Goal: Task Accomplishment & Management: Complete application form

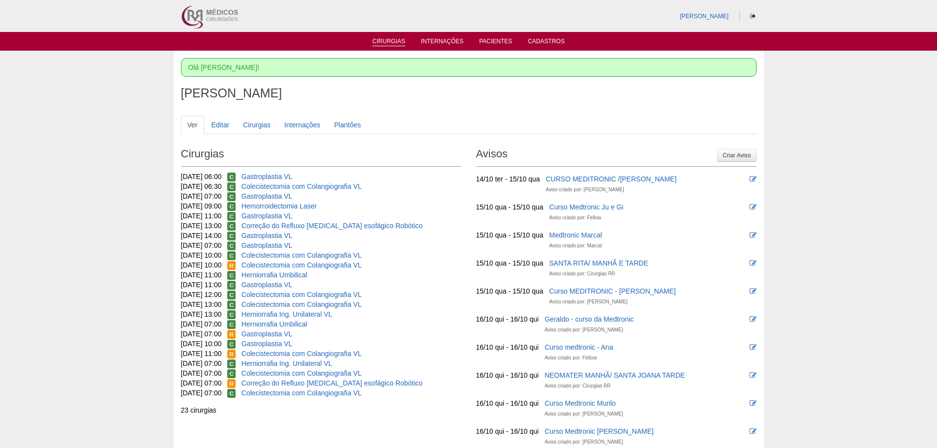
click at [390, 40] on link "Cirurgias" at bounding box center [388, 42] width 33 height 8
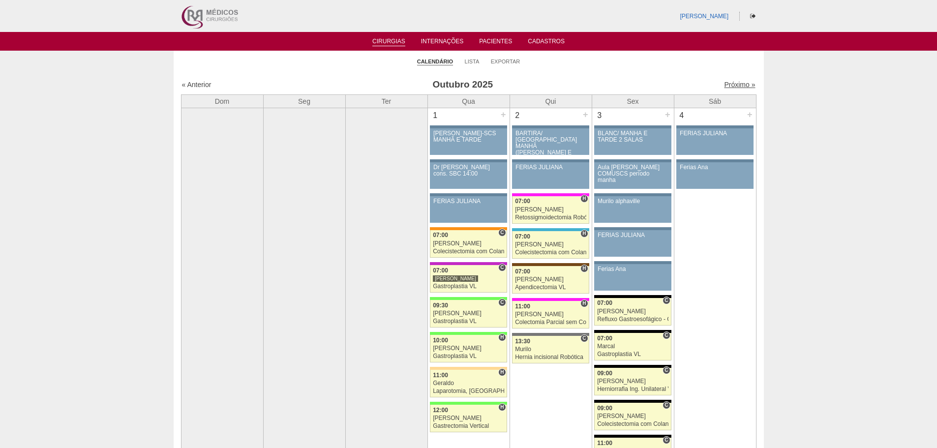
click at [728, 84] on link "Próximo »" at bounding box center [739, 85] width 31 height 8
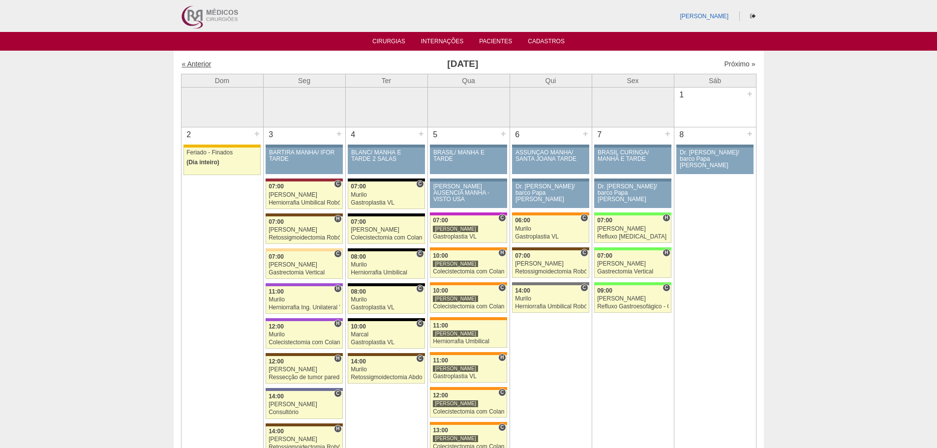
click at [195, 64] on link "« Anterior" at bounding box center [197, 64] width 30 height 8
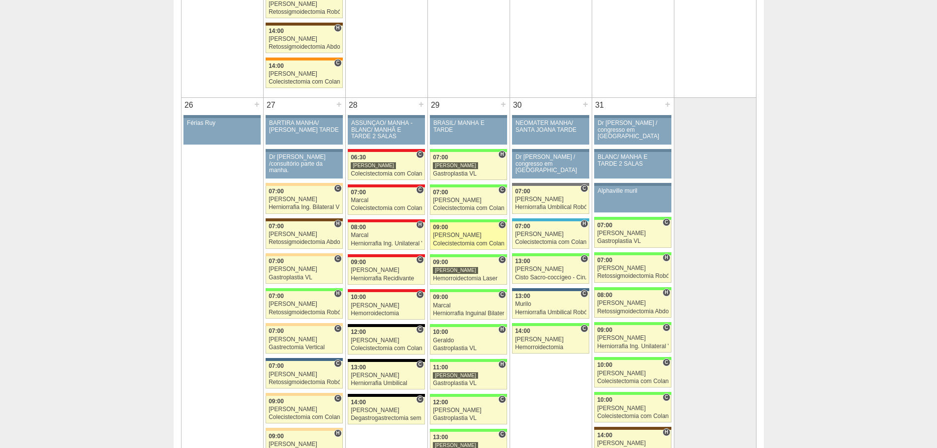
scroll to position [1967, 0]
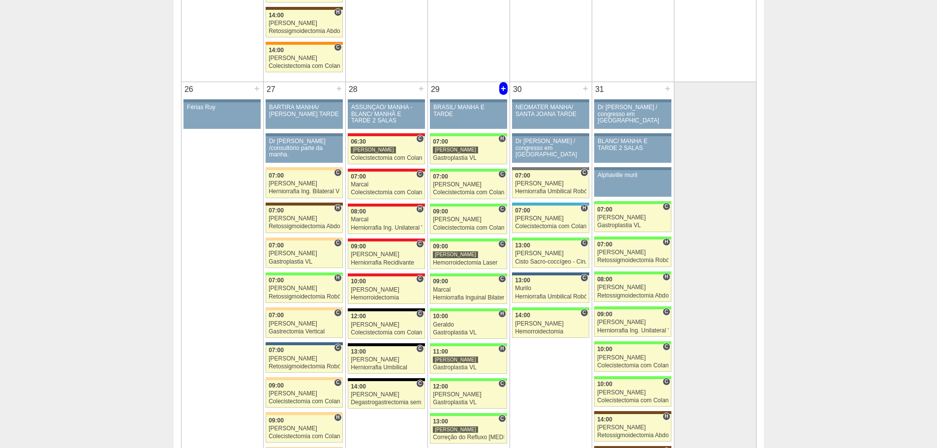
click at [502, 89] on div "+" at bounding box center [503, 88] width 8 height 13
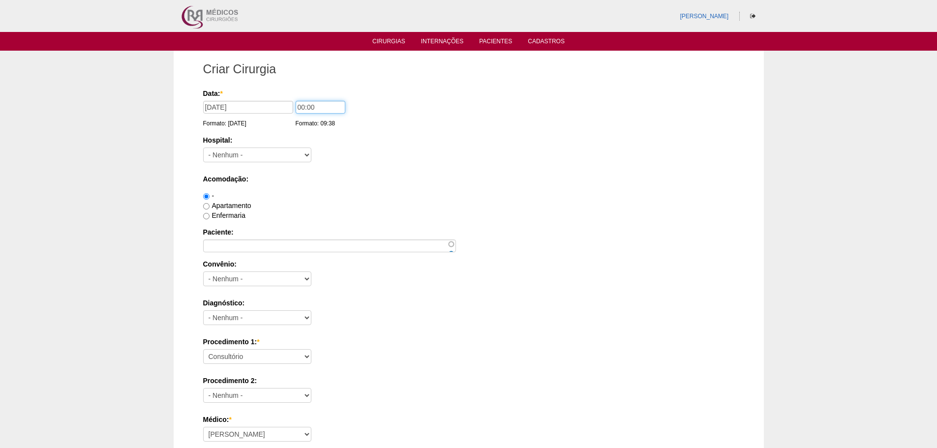
click at [303, 108] on input "00:00" at bounding box center [321, 107] width 50 height 13
type input "07:00"
click at [268, 157] on select "- Nenhum - 9 de Julho Albert Einstein Alvorada América Assunção Bartira Benefic…" at bounding box center [257, 155] width 108 height 15
select select "26"
click at [203, 148] on select "- Nenhum - 9 de Julho Albert Einstein Alvorada América Assunção Bartira Benefic…" at bounding box center [257, 155] width 108 height 15
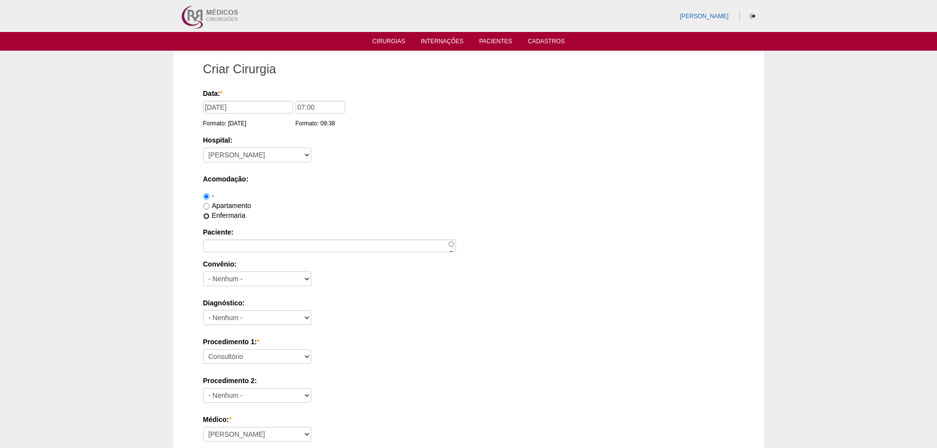
click at [207, 216] on input "Enfermaria" at bounding box center [206, 216] width 6 height 6
radio input "true"
click at [218, 246] on input "Paciente:" at bounding box center [329, 245] width 253 height 13
type input "e"
type input "Erica de Oliveira Santos Martins"
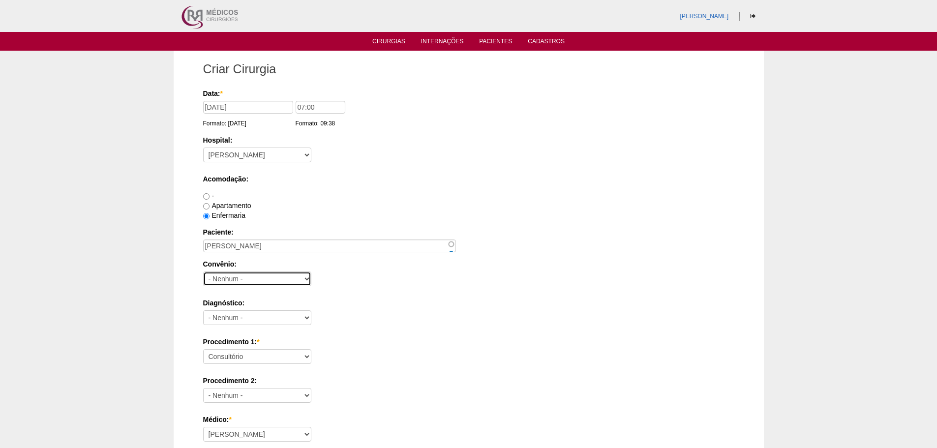
click at [231, 279] on select "- Nenhum - Abet Afresp Allianz Amil Blue Life Caasp Cabesp Caixa de Pensões Car…" at bounding box center [257, 278] width 108 height 15
select select "39713"
click at [203, 271] on select "- Nenhum - Abet Afresp Allianz Amil Blue Life Caasp Cabesp Caixa de Pensões Car…" at bounding box center [257, 278] width 108 height 15
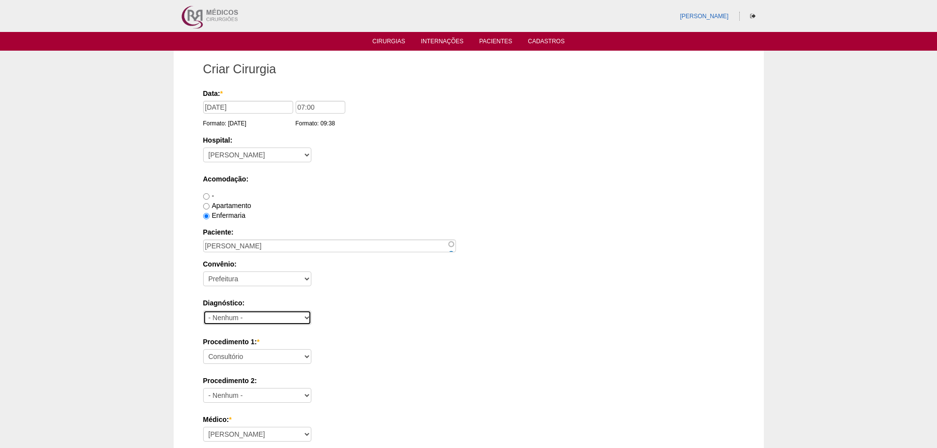
click at [252, 321] on select "- Nenhum - Abdome Agudo Abscesso Hepático Abscesso Perianal Abscesso Peritoneal…" at bounding box center [257, 317] width 108 height 15
select select "3707"
click at [203, 310] on select "- Nenhum - Abdome Agudo Abscesso Hepático Abscesso Perianal Abscesso Peritoneal…" at bounding box center [257, 317] width 108 height 15
click at [251, 357] on select "Consultório Abscesso Hepático - Drenagem Abscesso perianal Amputação Abdômino P…" at bounding box center [257, 356] width 108 height 15
select select "3710"
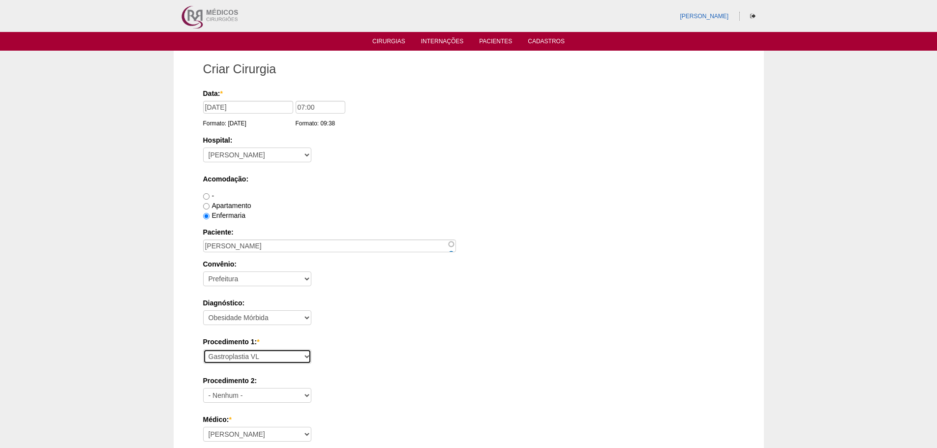
click at [203, 349] on select "Consultório Abscesso Hepático - Drenagem Abscesso perianal Amputação Abdômino P…" at bounding box center [257, 356] width 108 height 15
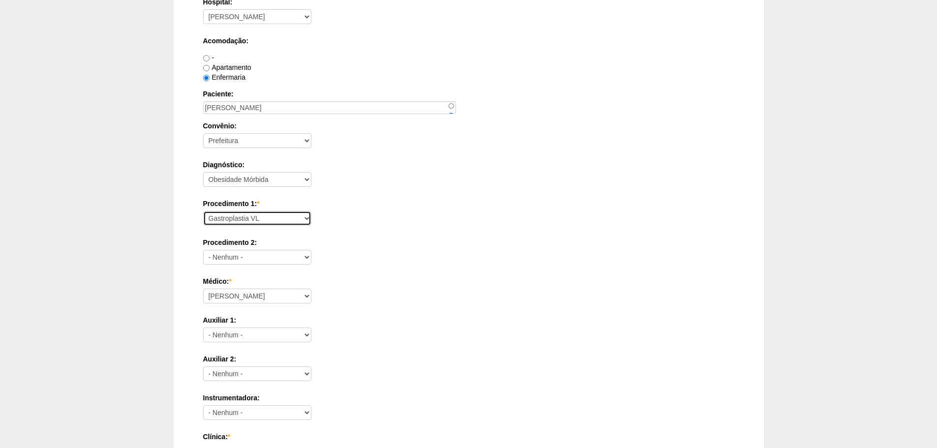
scroll to position [148, 0]
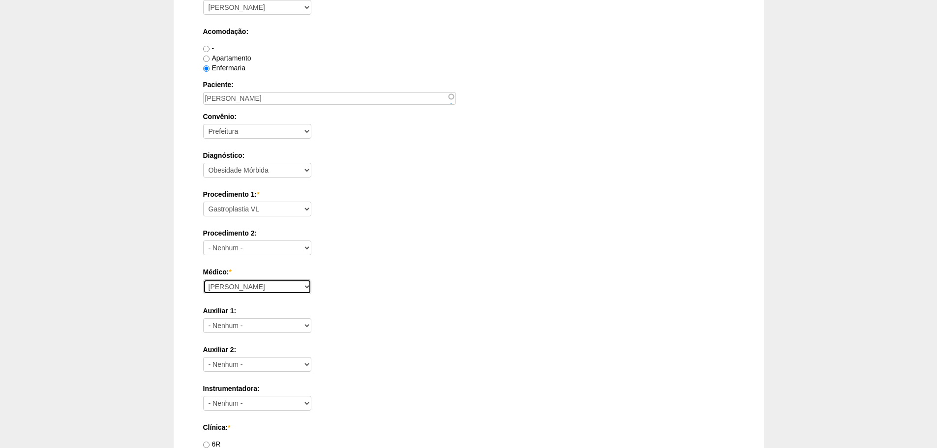
click at [286, 286] on select "Ana Paula Bruno Felipe Rossi Geraldo Igor Benevides Isabella Juliana Luiz Guilh…" at bounding box center [257, 286] width 108 height 15
select select "24"
click at [203, 279] on select "Ana Paula Bruno Felipe Rossi Geraldo Igor Benevides Isabella Juliana Luiz Guilh…" at bounding box center [257, 286] width 108 height 15
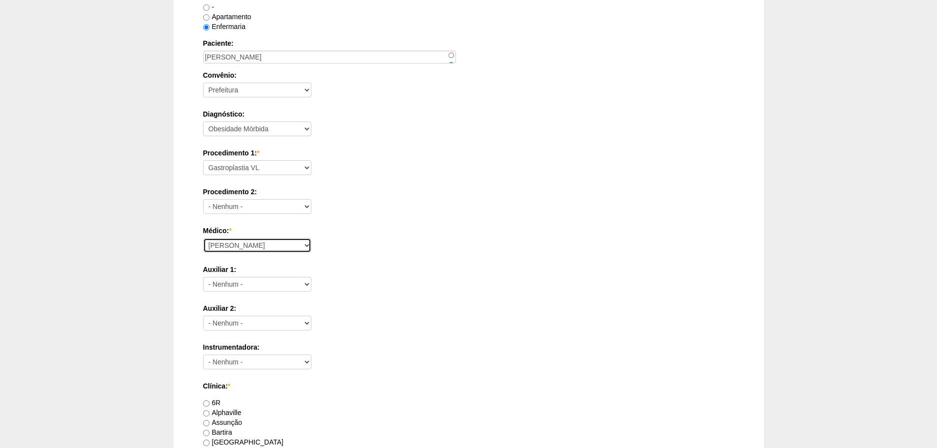
scroll to position [344, 0]
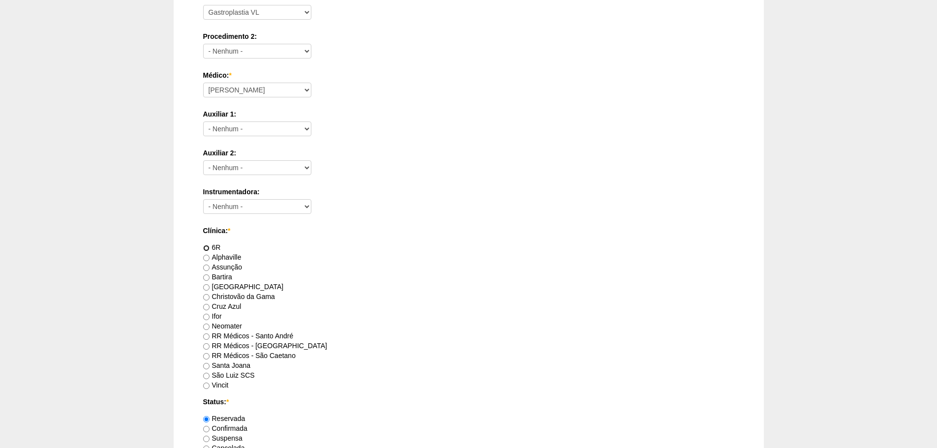
click at [205, 247] on input "6R" at bounding box center [206, 248] width 6 height 6
radio input "true"
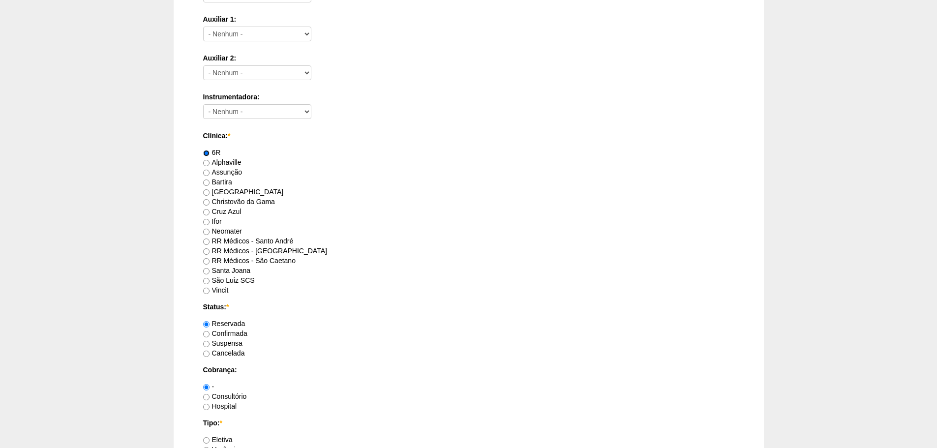
scroll to position [443, 0]
click at [207, 329] on input "Confirmada" at bounding box center [206, 330] width 6 height 6
radio input "true"
click at [206, 394] on input "Consultório" at bounding box center [206, 393] width 6 height 6
radio input "true"
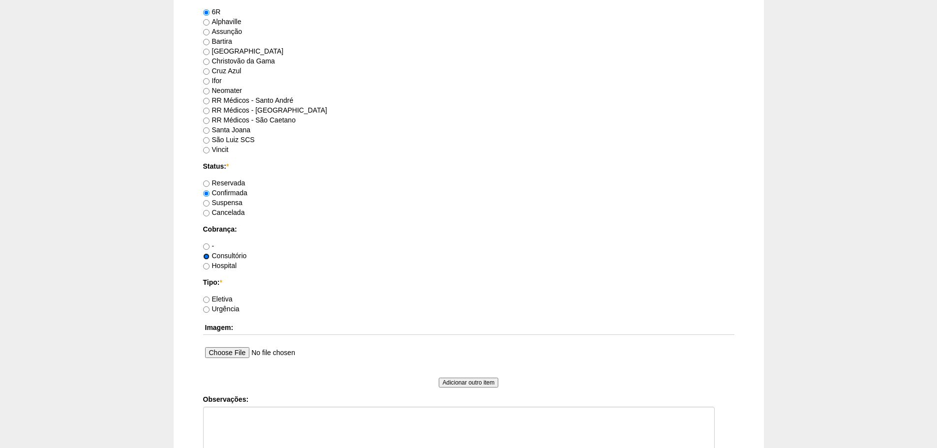
scroll to position [590, 0]
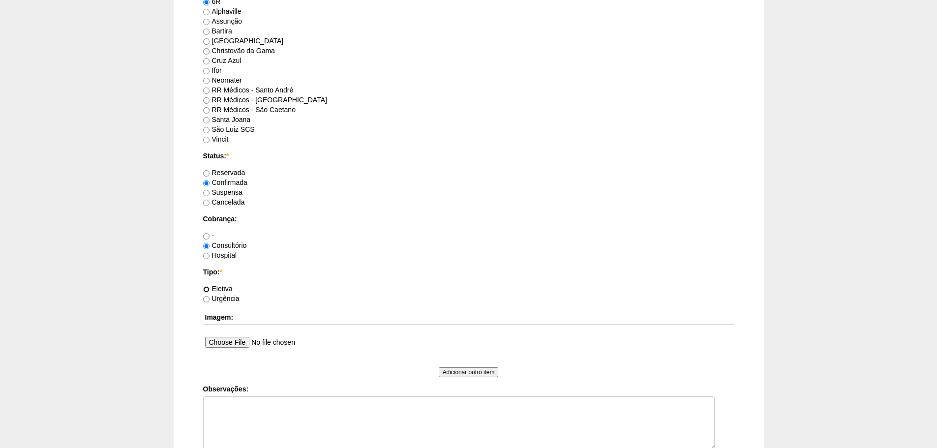
click at [208, 289] on input "Eletiva" at bounding box center [206, 289] width 6 height 6
radio input "true"
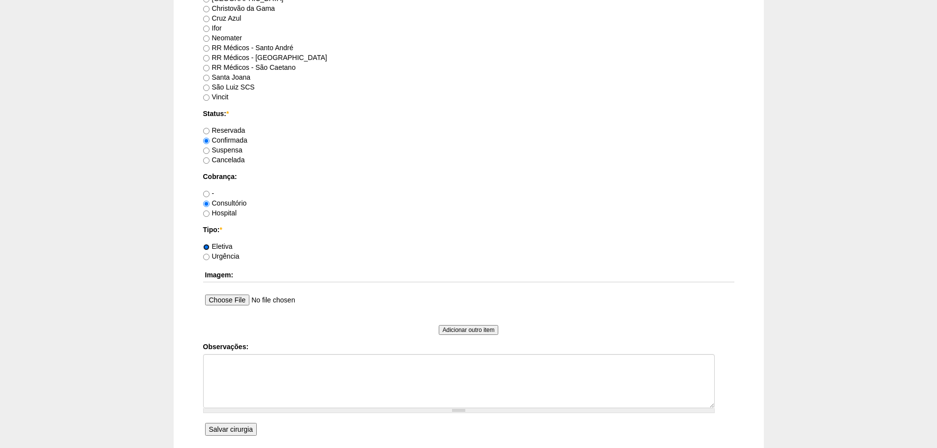
scroll to position [639, 0]
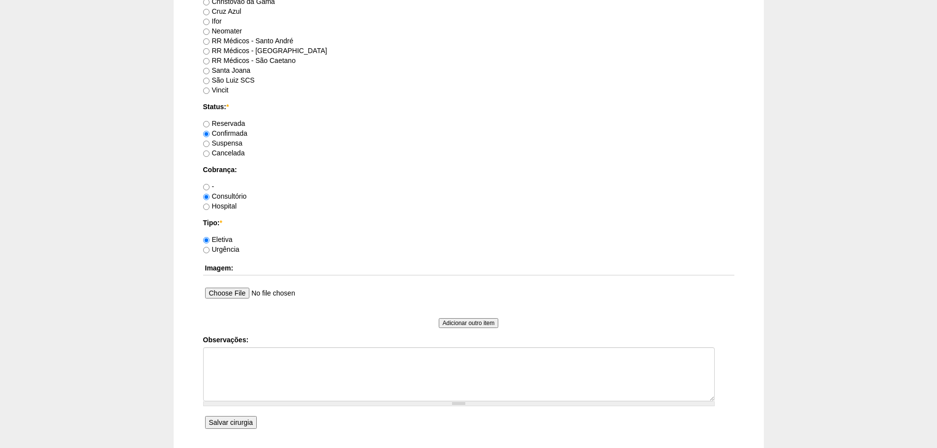
click at [230, 423] on input "Salvar cirurgia" at bounding box center [231, 422] width 52 height 13
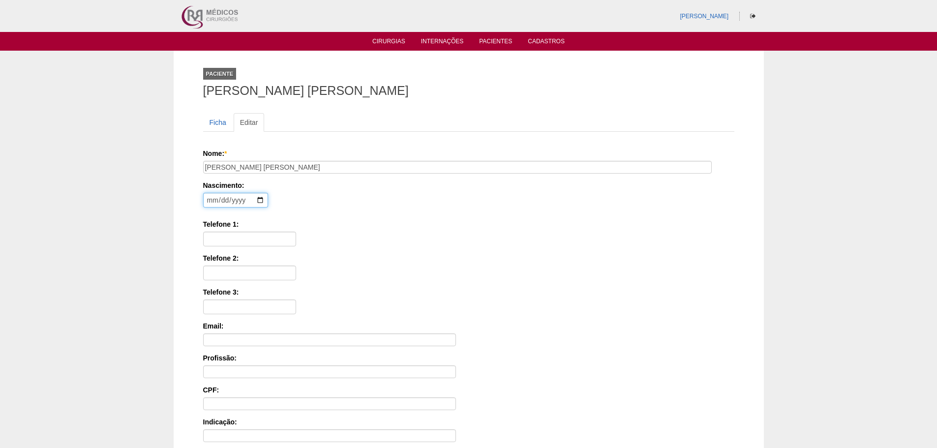
click at [208, 204] on input "date" at bounding box center [235, 200] width 65 height 15
type input "[DATE]"
click at [214, 235] on input "Telefone 1:" at bounding box center [249, 239] width 93 height 15
type input "11966166489"
click at [372, 270] on div "Telefone 2:" at bounding box center [468, 266] width 531 height 27
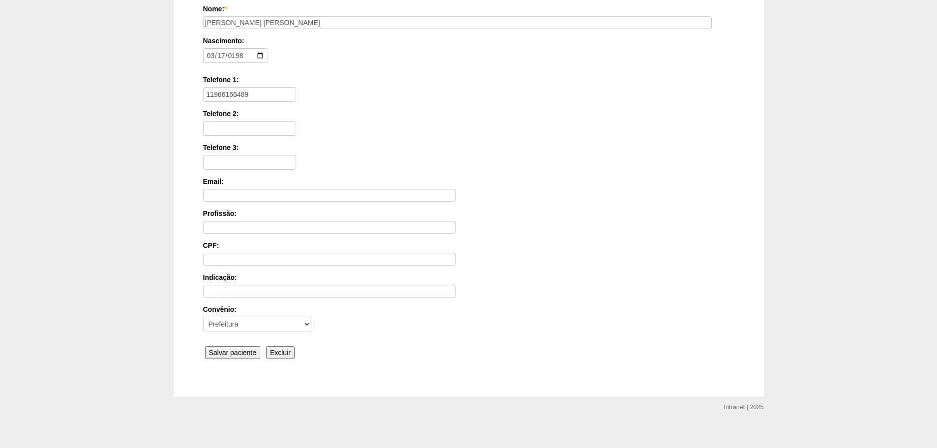
scroll to position [148, 0]
click at [234, 349] on input "Salvar paciente" at bounding box center [233, 349] width 56 height 13
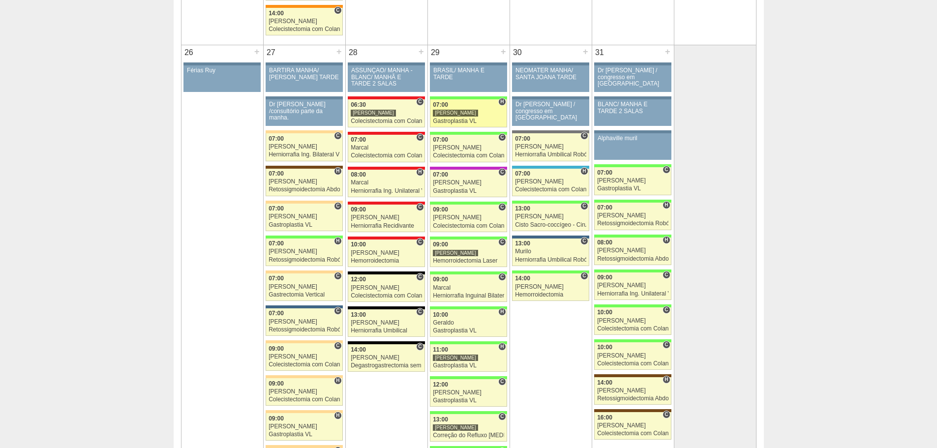
scroll to position [2065, 0]
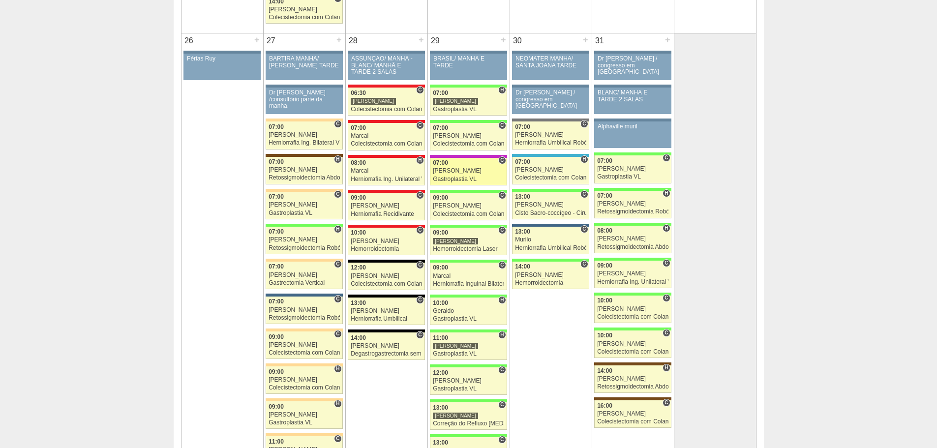
click at [446, 177] on div "Gastroplastia VL" at bounding box center [468, 179] width 71 height 6
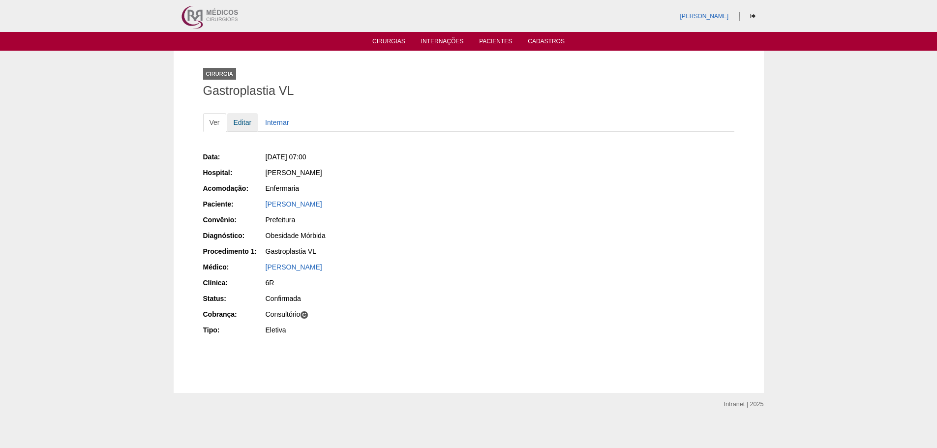
click at [238, 128] on link "Editar" at bounding box center [242, 122] width 31 height 19
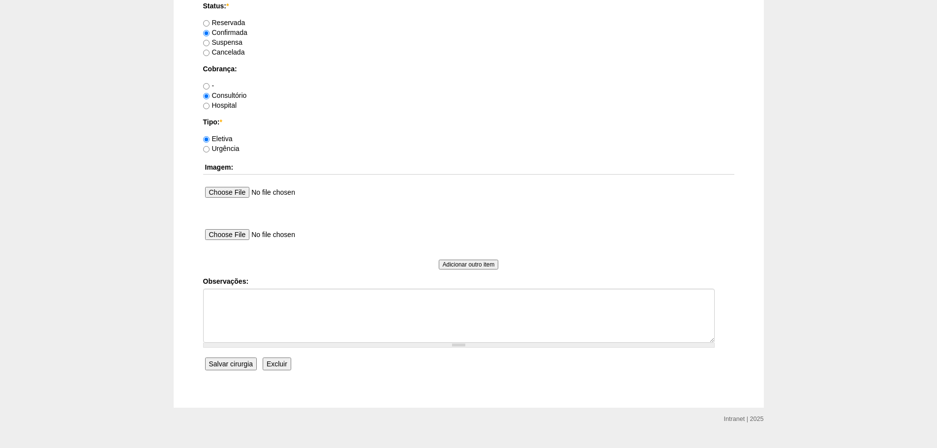
scroll to position [819, 0]
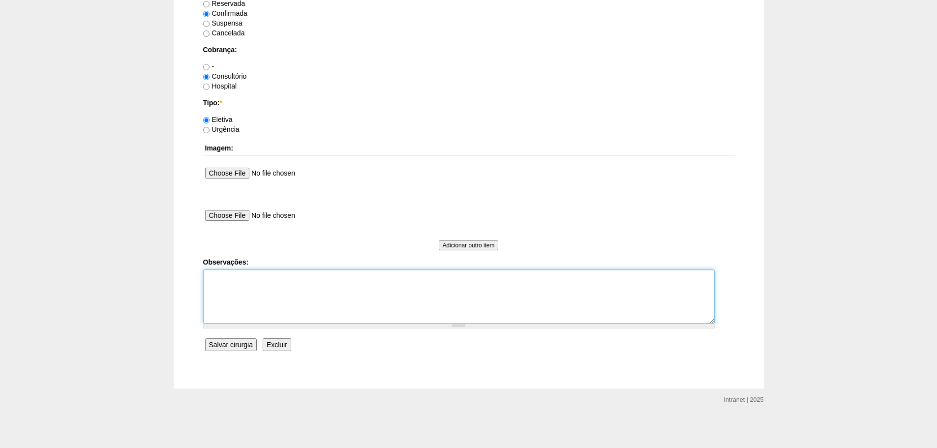
click at [226, 278] on textarea "Observações:" at bounding box center [458, 296] width 511 height 54
type textarea "P 150 Kg"
click at [228, 346] on input "Salvar cirurgia" at bounding box center [231, 344] width 52 height 13
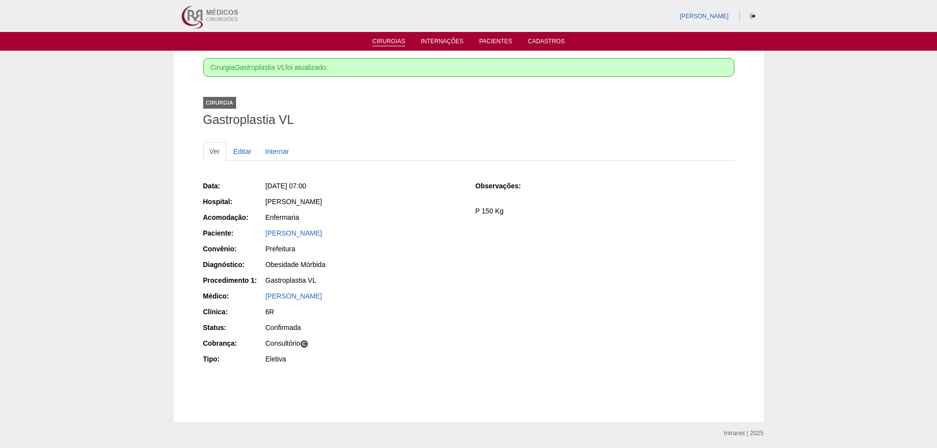
click at [382, 44] on link "Cirurgias" at bounding box center [388, 42] width 33 height 8
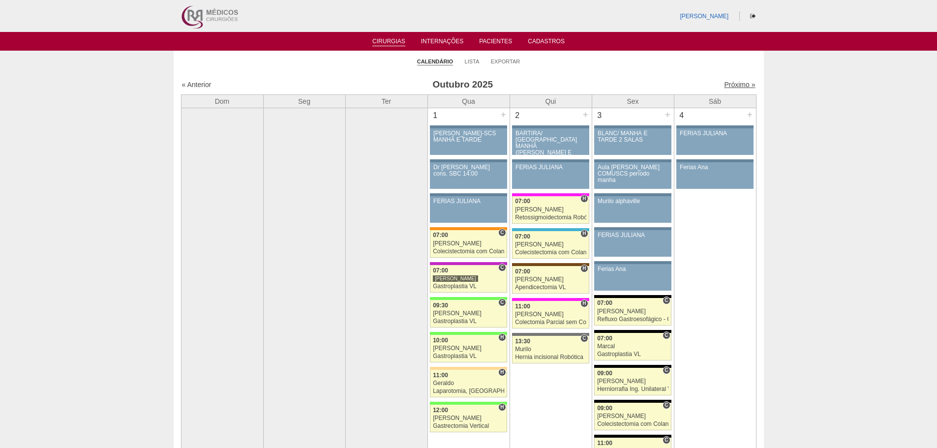
click at [727, 83] on link "Próximo »" at bounding box center [739, 85] width 31 height 8
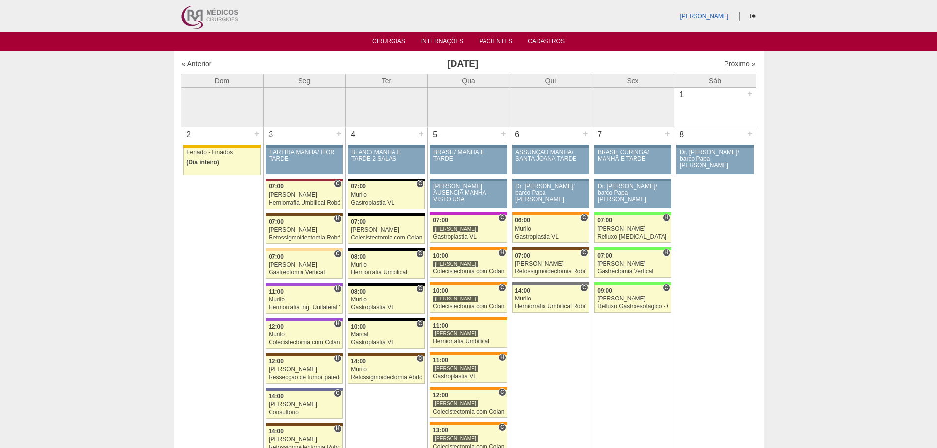
click at [727, 63] on link "Próximo »" at bounding box center [739, 64] width 31 height 8
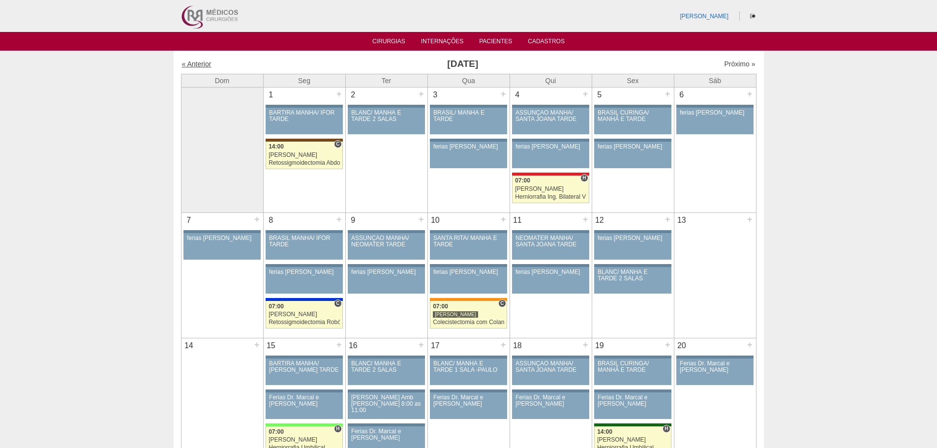
click at [199, 64] on link "« Anterior" at bounding box center [197, 64] width 30 height 8
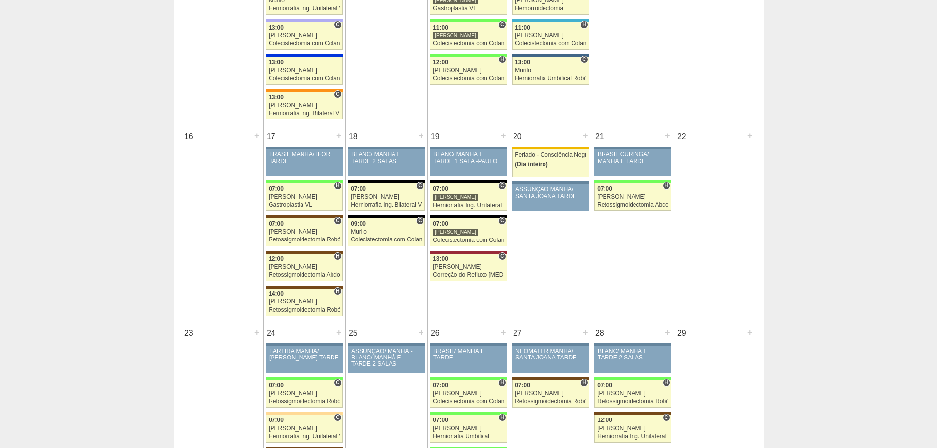
scroll to position [738, 0]
click at [505, 136] on div "+" at bounding box center [503, 136] width 8 height 13
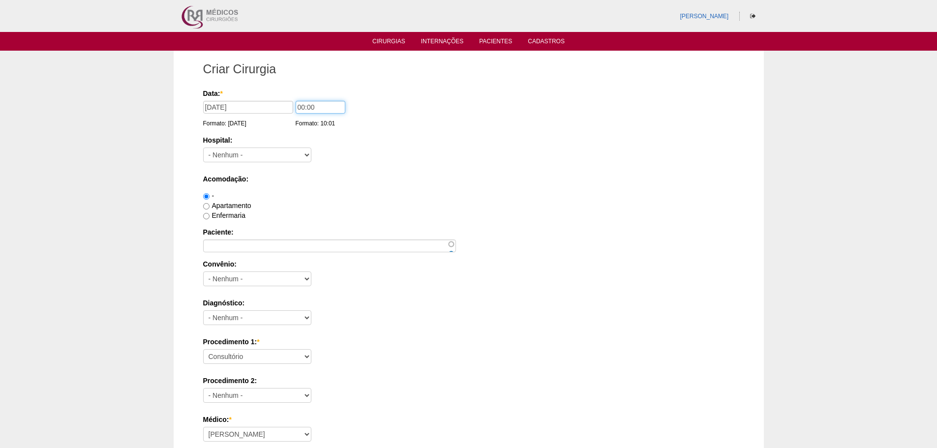
click at [303, 107] on input "00:00" at bounding box center [321, 107] width 50 height 13
type input "07:00"
click at [270, 154] on select "- [GEOGRAPHIC_DATA] - [DATE] [PERSON_NAME] Alvorada América Assunção Bartira Be…" at bounding box center [257, 155] width 108 height 15
select select "26"
click at [203, 148] on select "- [GEOGRAPHIC_DATA] - [DATE] [PERSON_NAME] Alvorada América Assunção Bartira Be…" at bounding box center [257, 155] width 108 height 15
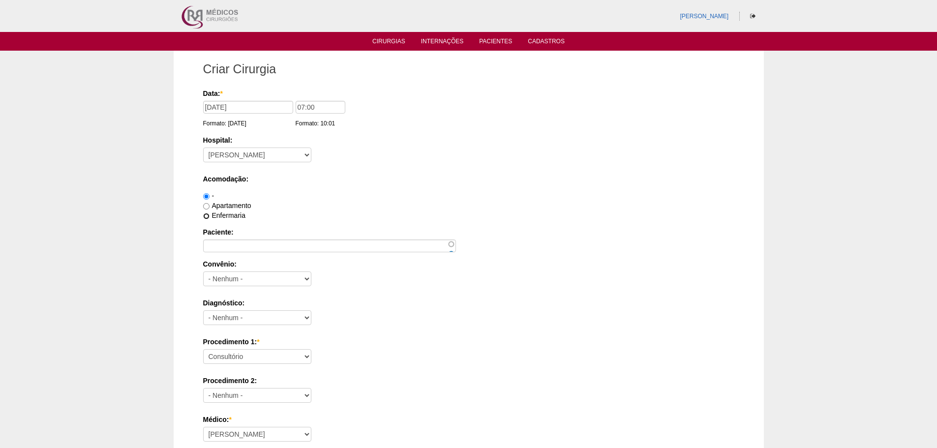
click at [207, 216] on input "Enfermaria" at bounding box center [206, 216] width 6 height 6
radio input "true"
click at [227, 243] on input "Paciente:" at bounding box center [329, 245] width 253 height 13
type input "[PERSON_NAME] [PERSON_NAME] Scopiato"
click at [226, 282] on select "- Nenhum - Abet Afresp Allianz Amil Blue Life Caasp Cabesp Caixa de Pensões Car…" at bounding box center [257, 278] width 108 height 15
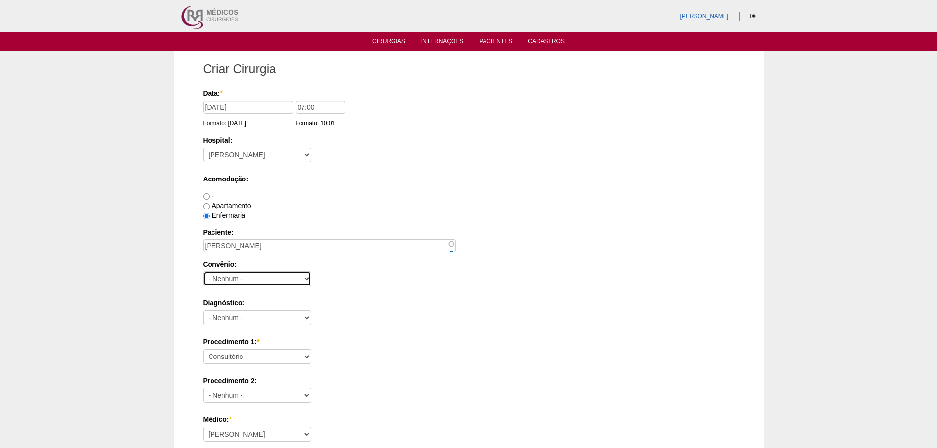
select select "39713"
click at [203, 271] on select "- Nenhum - Abet Afresp Allianz Amil Blue Life Caasp Cabesp Caixa de Pensões Car…" at bounding box center [257, 278] width 108 height 15
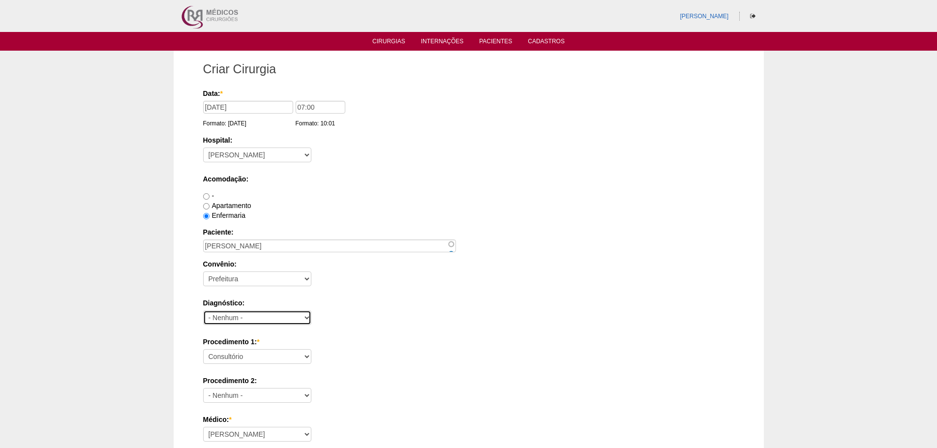
click at [258, 319] on select "- Nenhum - Abdome Agudo Abscesso Hepático Abscesso Perianal Abscesso Peritoneal…" at bounding box center [257, 317] width 108 height 15
select select "3707"
click at [203, 310] on select "- Nenhum - Abdome Agudo Abscesso Hepático Abscesso Perianal Abscesso Peritoneal…" at bounding box center [257, 317] width 108 height 15
click at [249, 362] on select "Consultório Abscesso Hepático - Drenagem Abscesso perianal Amputação Abdômino P…" at bounding box center [257, 356] width 108 height 15
select select "3710"
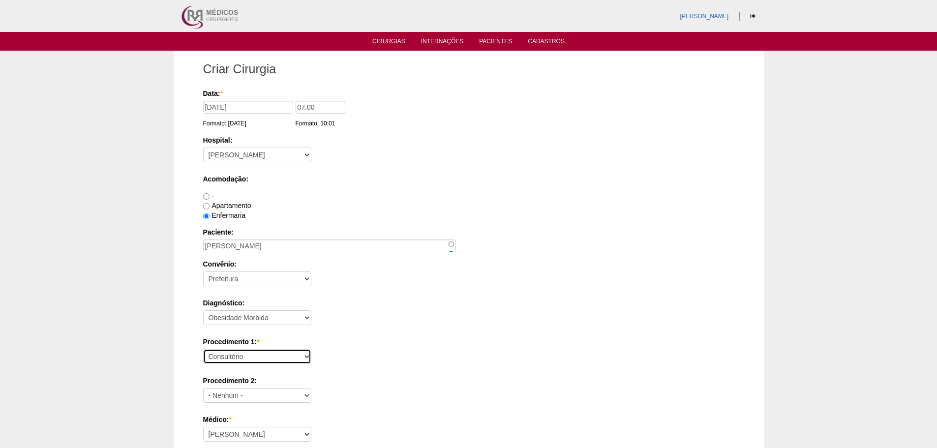
click at [203, 349] on select "Consultório Abscesso Hepático - Drenagem Abscesso perianal Amputação Abdômino P…" at bounding box center [257, 356] width 108 height 15
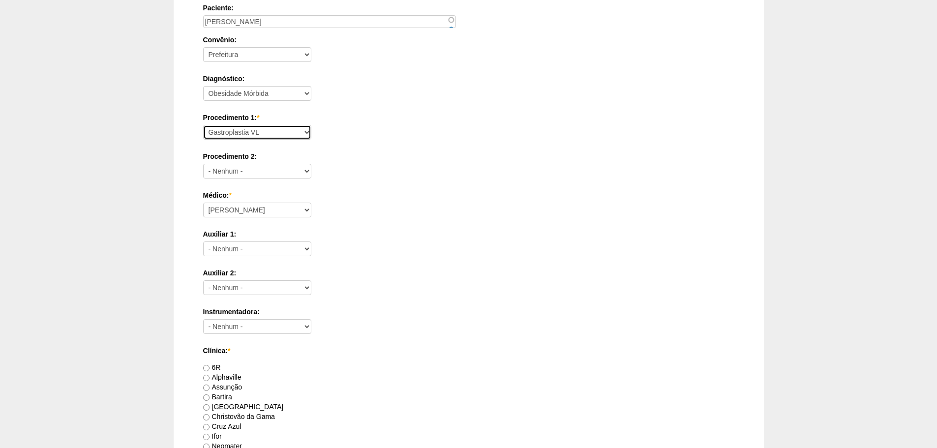
scroll to position [246, 0]
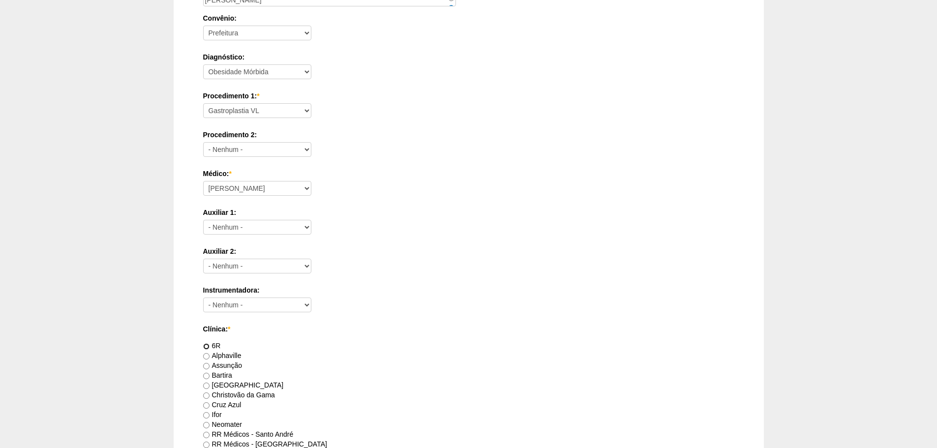
click at [207, 346] on input "6R" at bounding box center [206, 346] width 6 height 6
radio input "true"
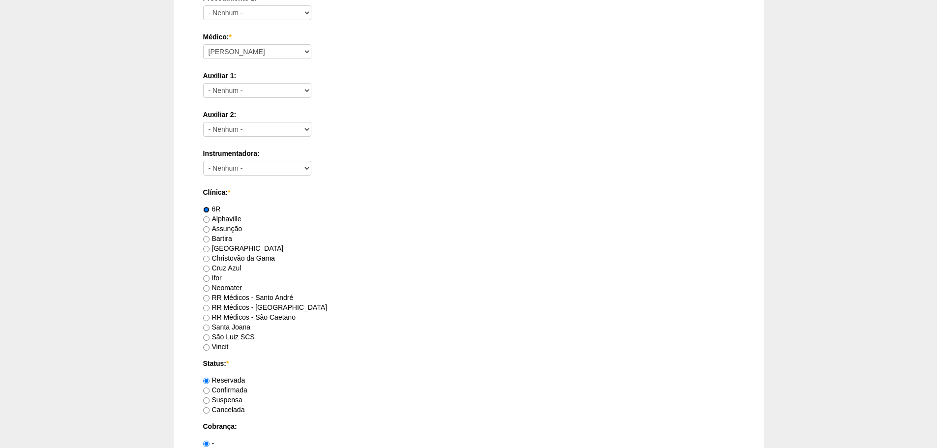
scroll to position [393, 0]
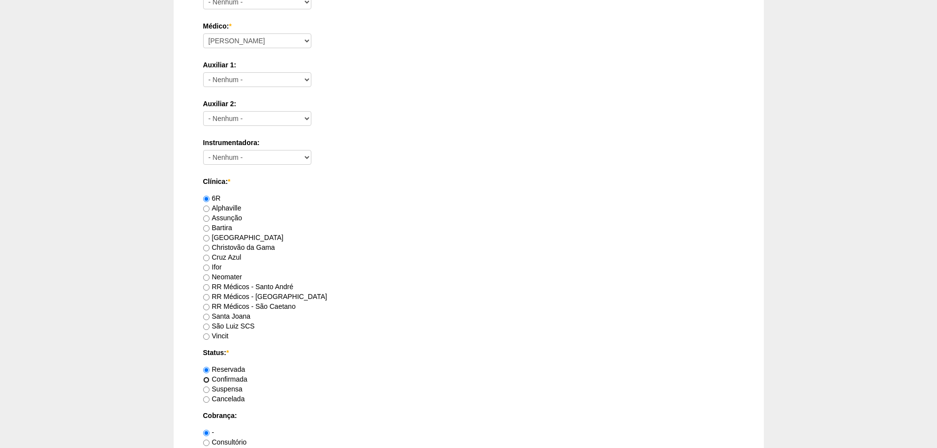
click at [208, 379] on input "Confirmada" at bounding box center [206, 380] width 6 height 6
radio input "true"
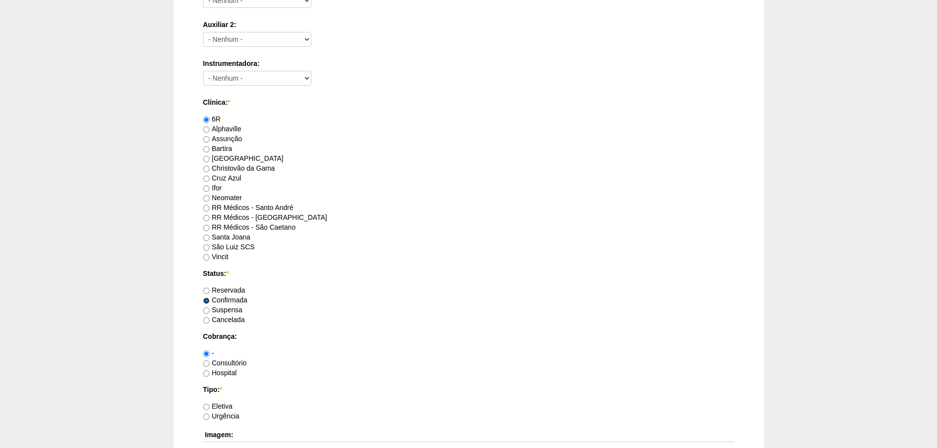
scroll to position [492, 0]
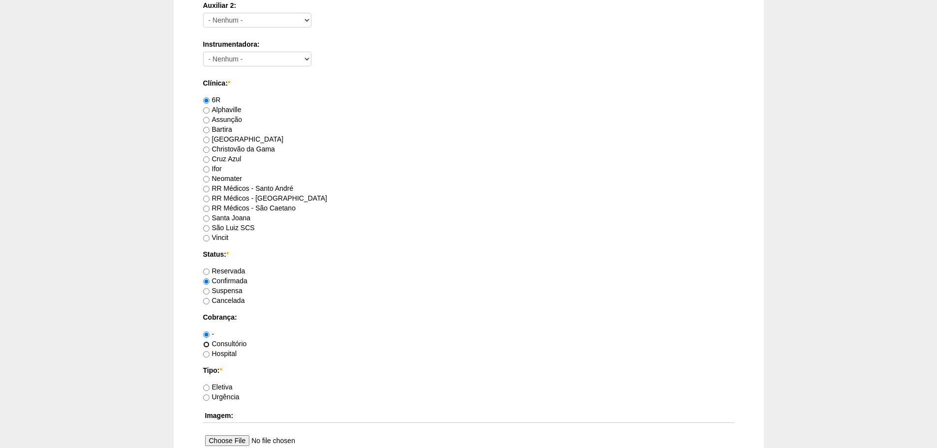
click at [208, 344] on input "Consultório" at bounding box center [206, 344] width 6 height 6
radio input "true"
click at [204, 389] on input "Eletiva" at bounding box center [206, 388] width 6 height 6
radio input "true"
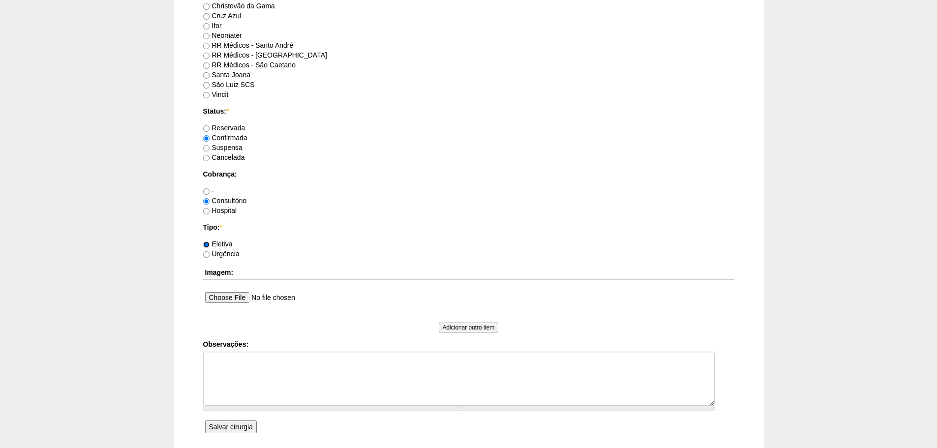
scroll to position [639, 0]
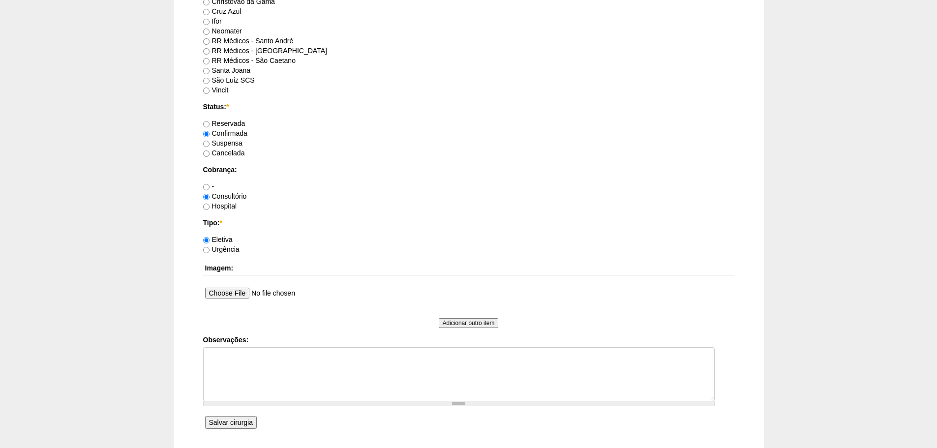
click at [237, 419] on input "Salvar cirurgia" at bounding box center [231, 422] width 52 height 13
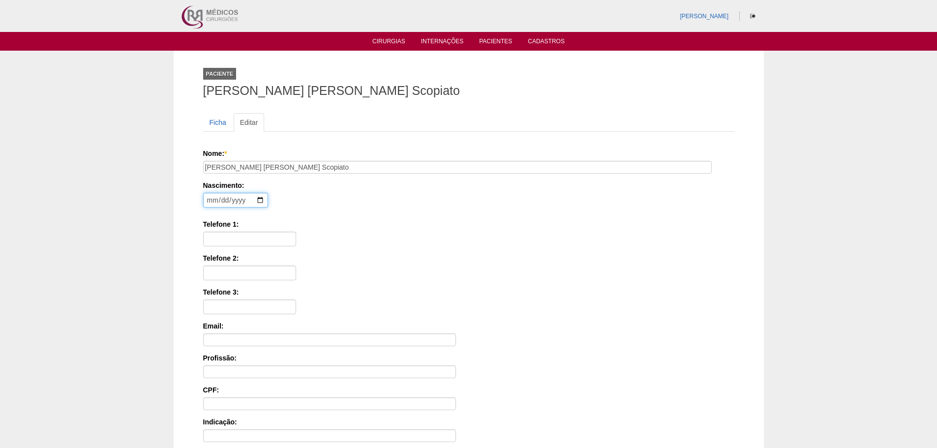
click at [208, 201] on input "date" at bounding box center [235, 200] width 65 height 15
type input "[DATE]"
click at [217, 239] on input "Telefone 1:" at bounding box center [249, 239] width 93 height 15
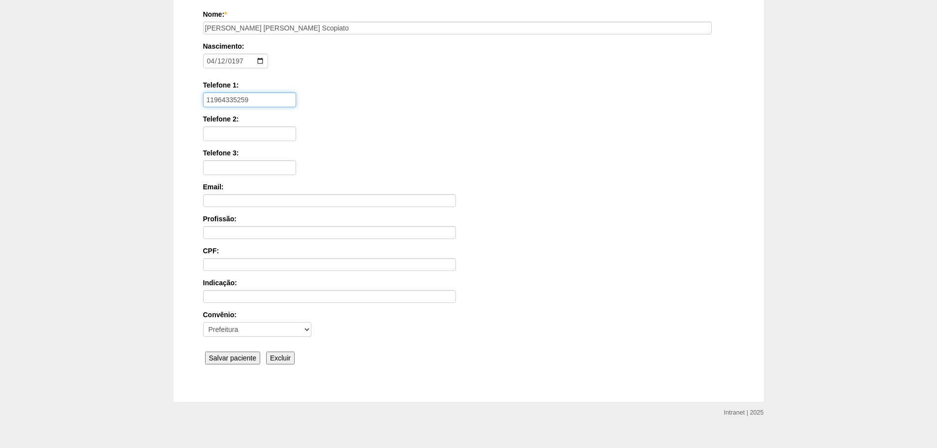
scroll to position [152, 0]
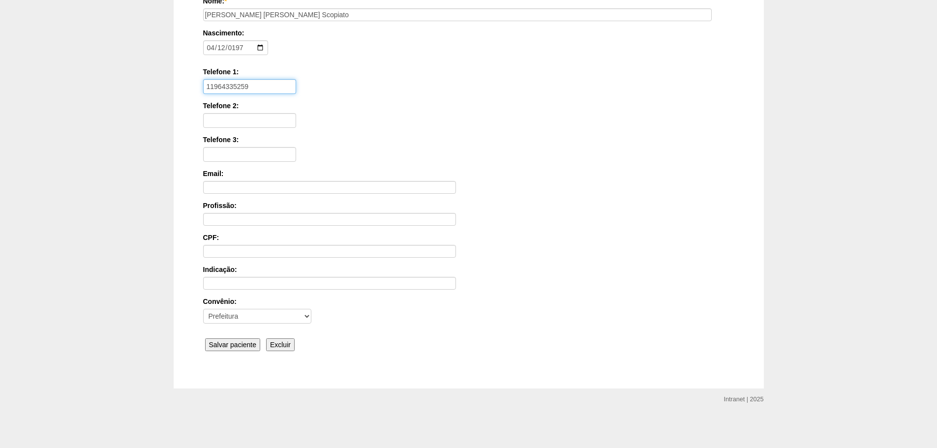
type input "11964335259"
click at [226, 346] on input "Salvar paciente" at bounding box center [233, 344] width 56 height 13
